Goal: Task Accomplishment & Management: Manage account settings

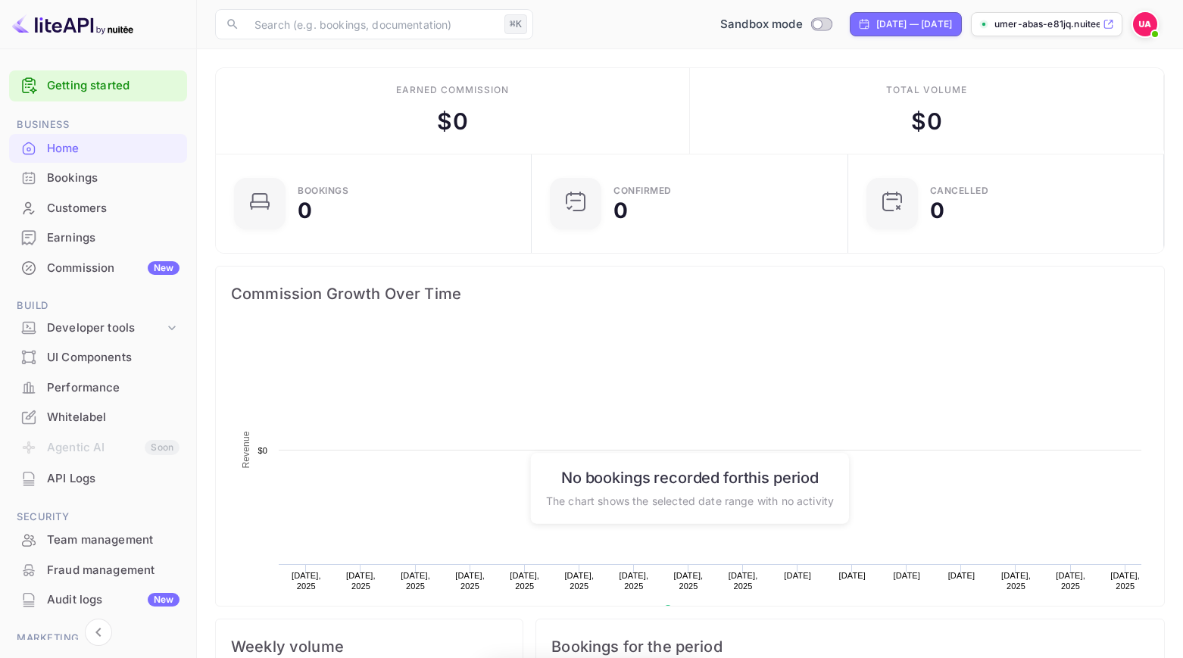
scroll to position [246, 307]
click at [1052, 23] on p "umer-abas-e81jq.nuitee..." at bounding box center [1047, 24] width 105 height 14
click at [77, 261] on div "Commission New" at bounding box center [113, 268] width 133 height 17
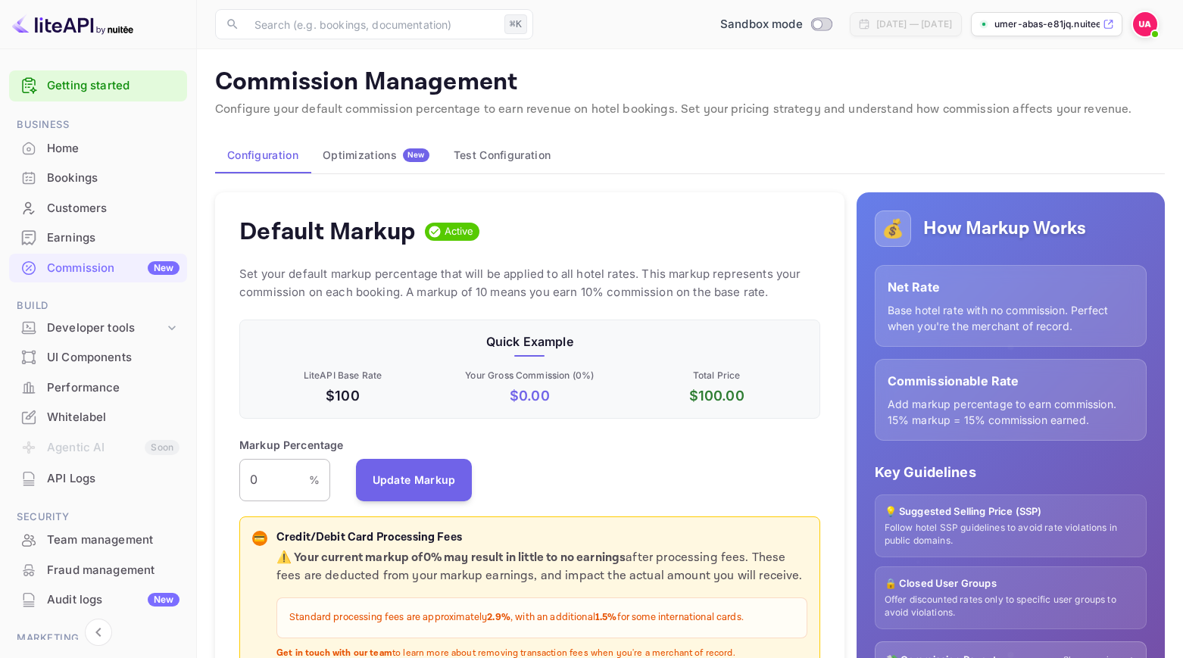
scroll to position [269, 581]
click at [270, 474] on input "0" at bounding box center [274, 480] width 70 height 42
click at [423, 495] on button "Update Markup" at bounding box center [414, 479] width 117 height 42
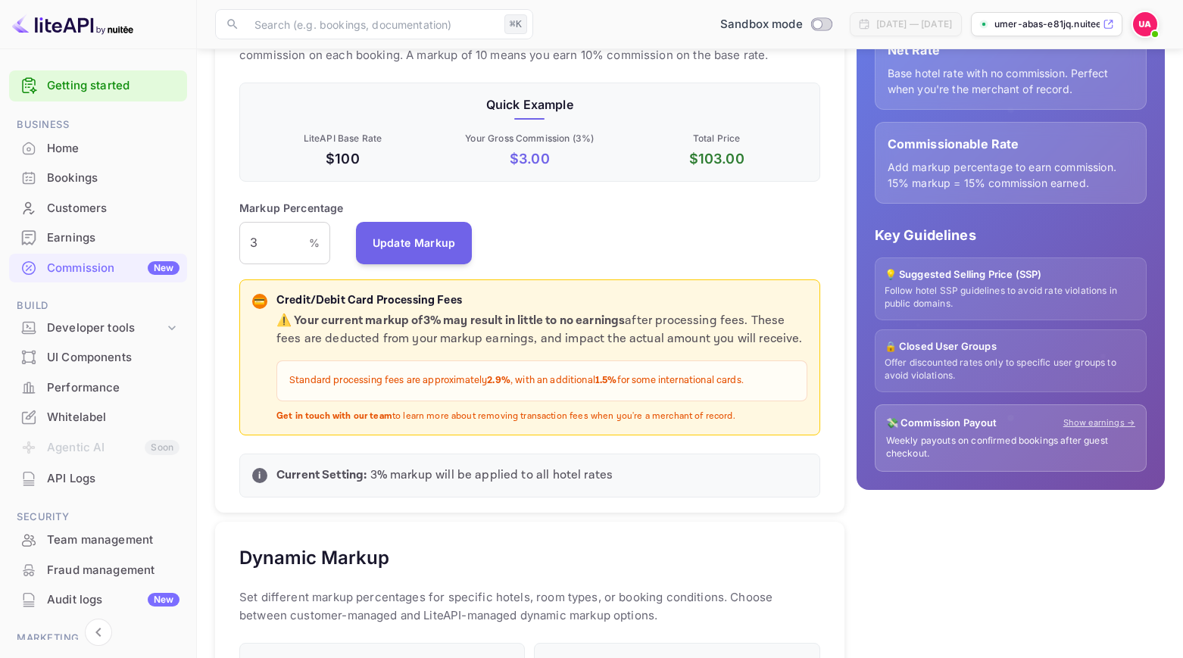
scroll to position [236, 0]
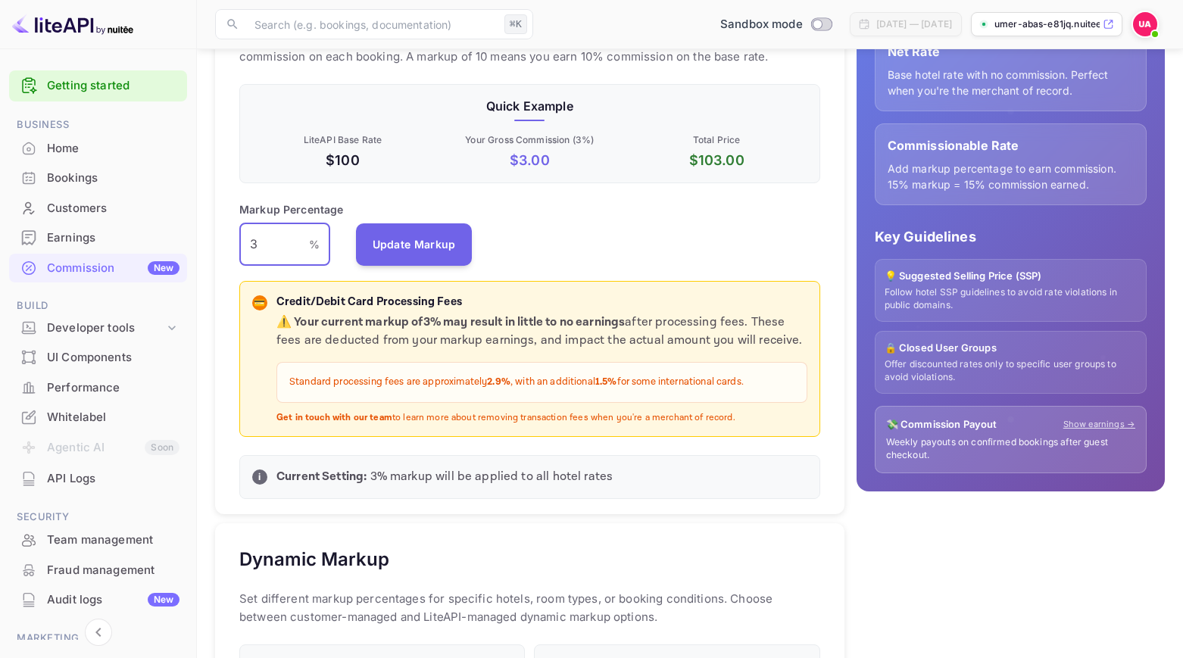
click at [267, 243] on input "3" at bounding box center [274, 244] width 70 height 42
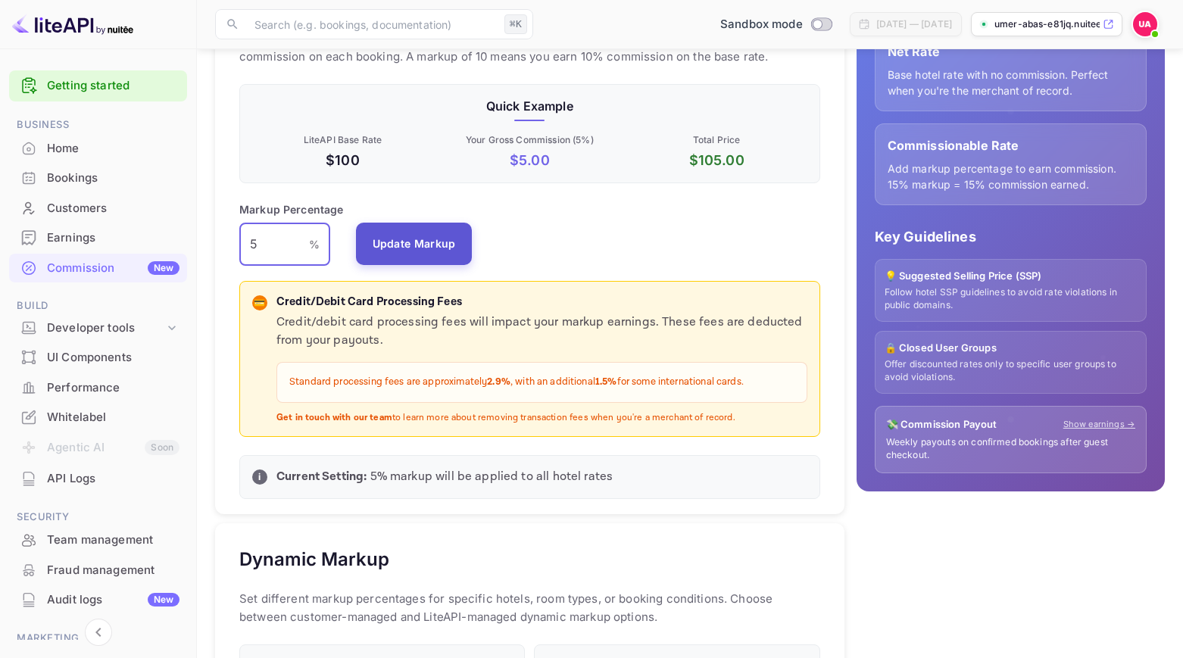
click at [414, 244] on button "Update Markup" at bounding box center [414, 244] width 117 height 42
click at [272, 241] on input "5" at bounding box center [274, 244] width 70 height 42
type input "7"
click at [396, 250] on button "Update Markup" at bounding box center [414, 244] width 117 height 42
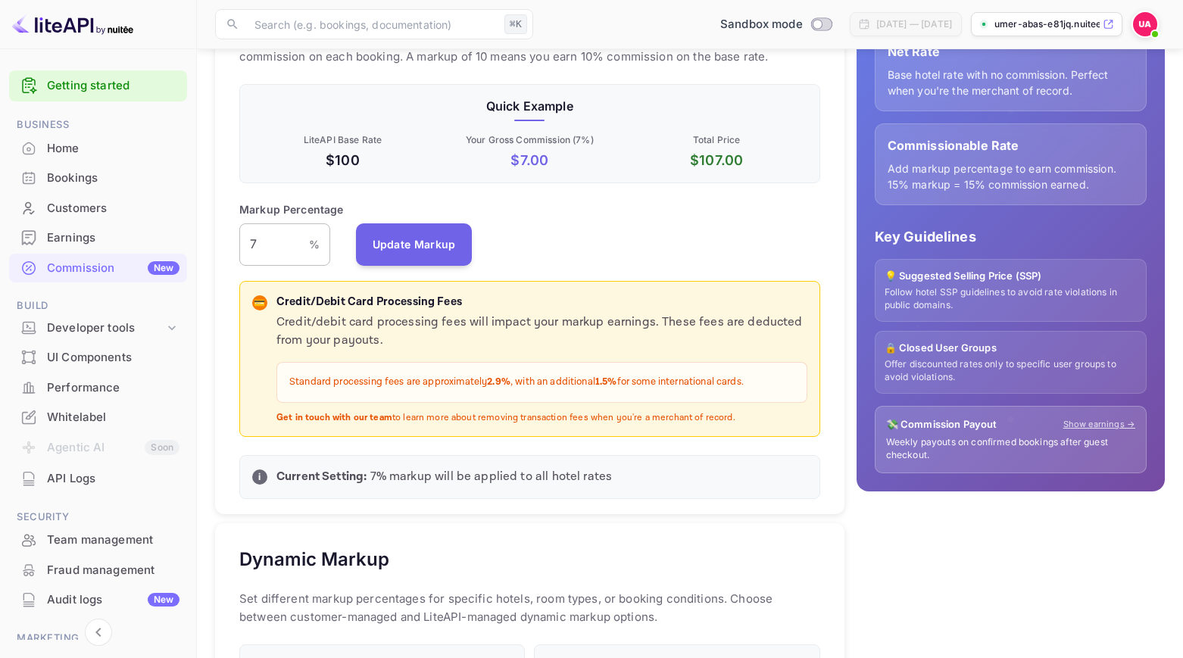
click at [291, 245] on input "7" at bounding box center [274, 244] width 70 height 42
click at [520, 246] on div "Markup Percentage 7 % ​ Update Markup" at bounding box center [529, 233] width 581 height 64
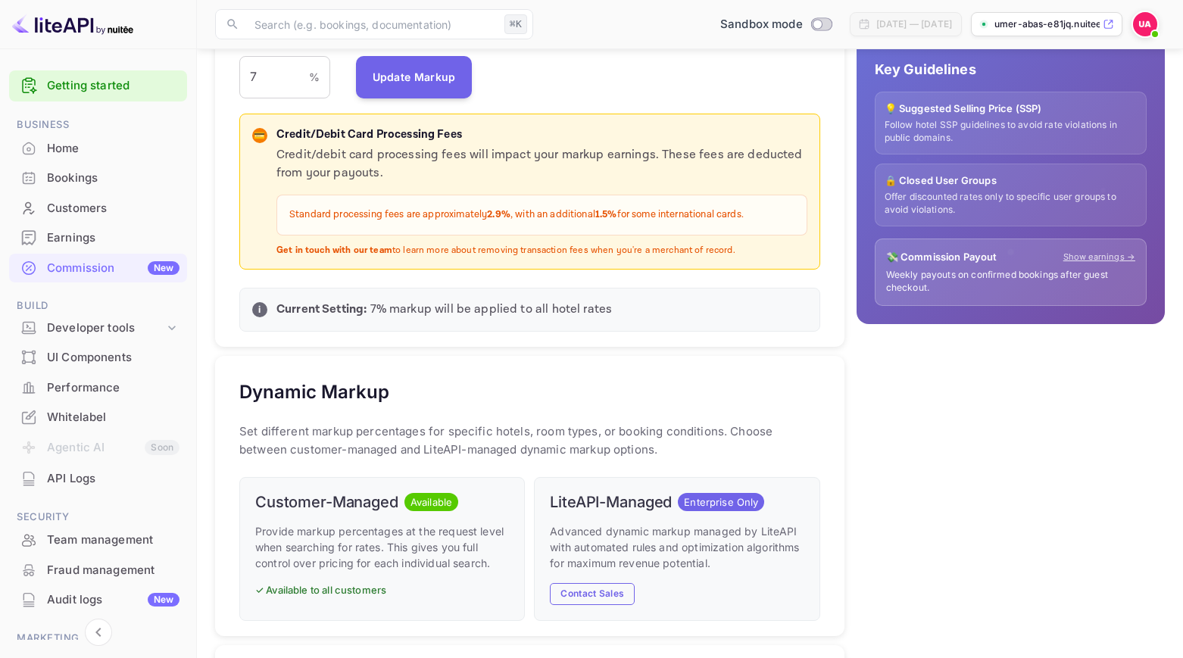
scroll to position [409, 0]
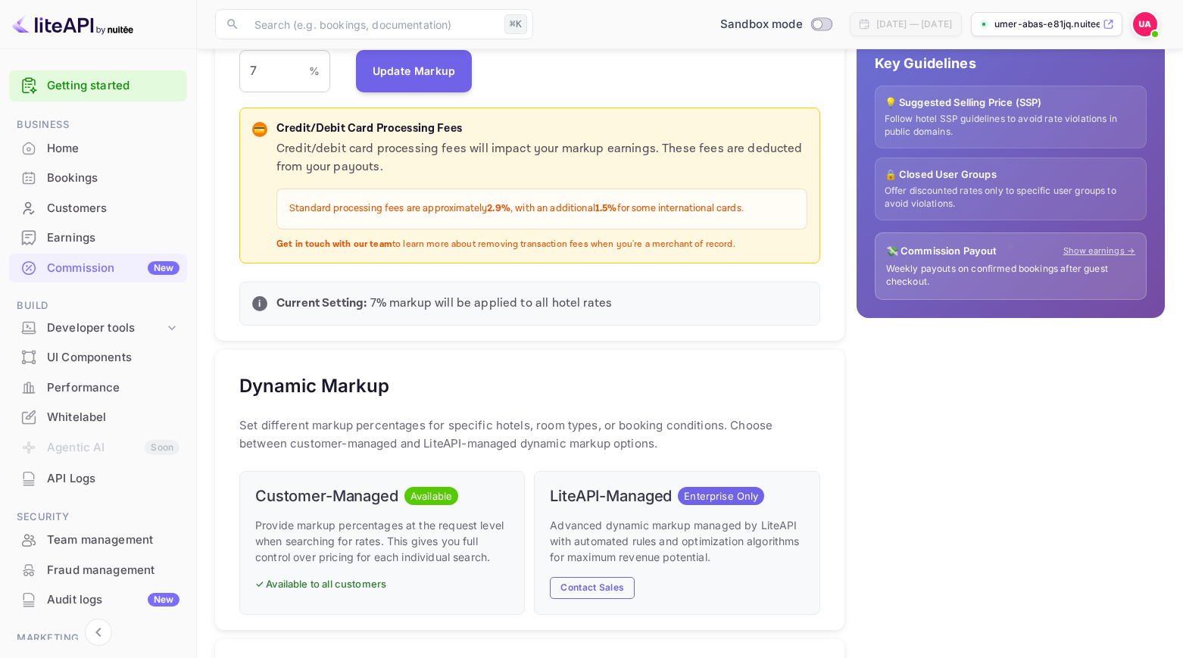
click at [1025, 18] on p "umer-abas-e81jq.nuitee..." at bounding box center [1047, 24] width 105 height 14
